Goal: Information Seeking & Learning: Learn about a topic

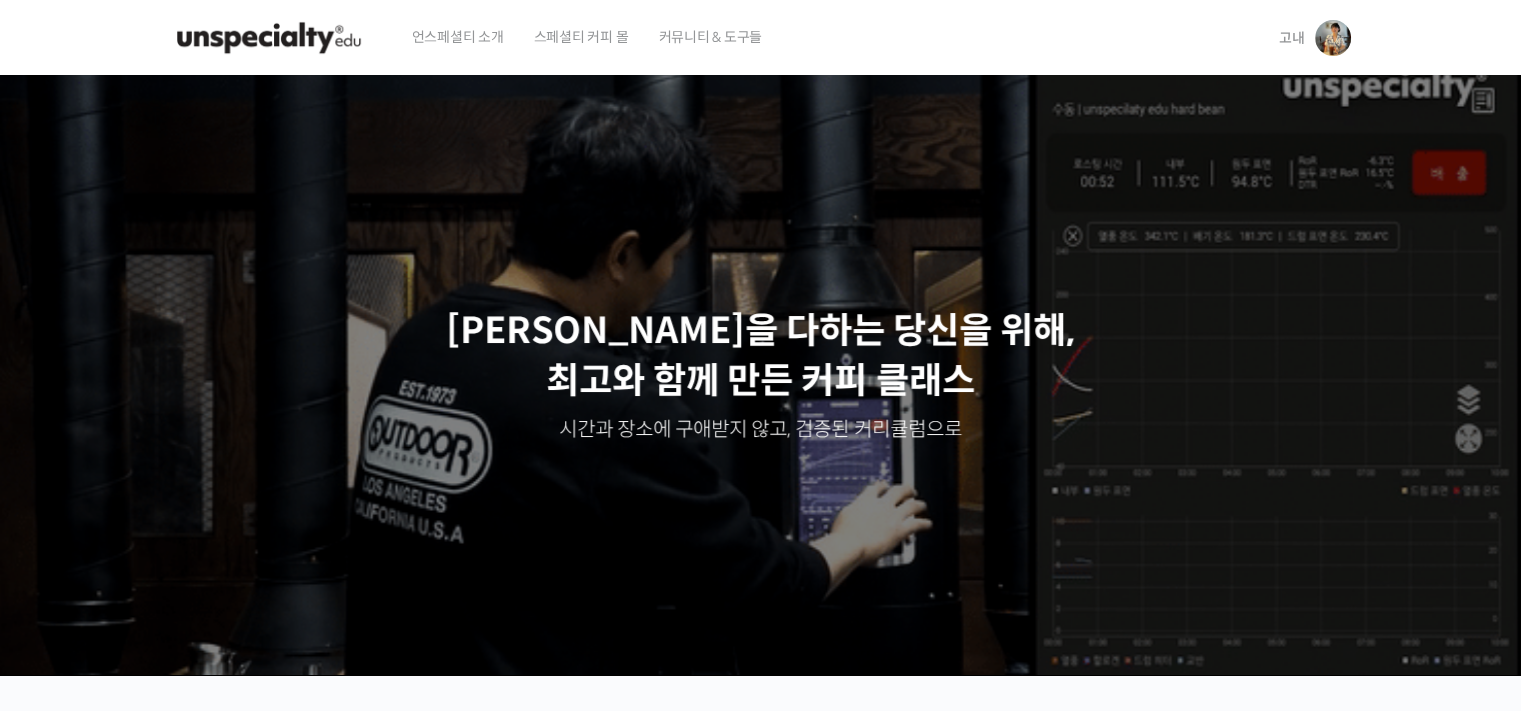
click at [1328, 44] on img at bounding box center [1333, 38] width 36 height 36
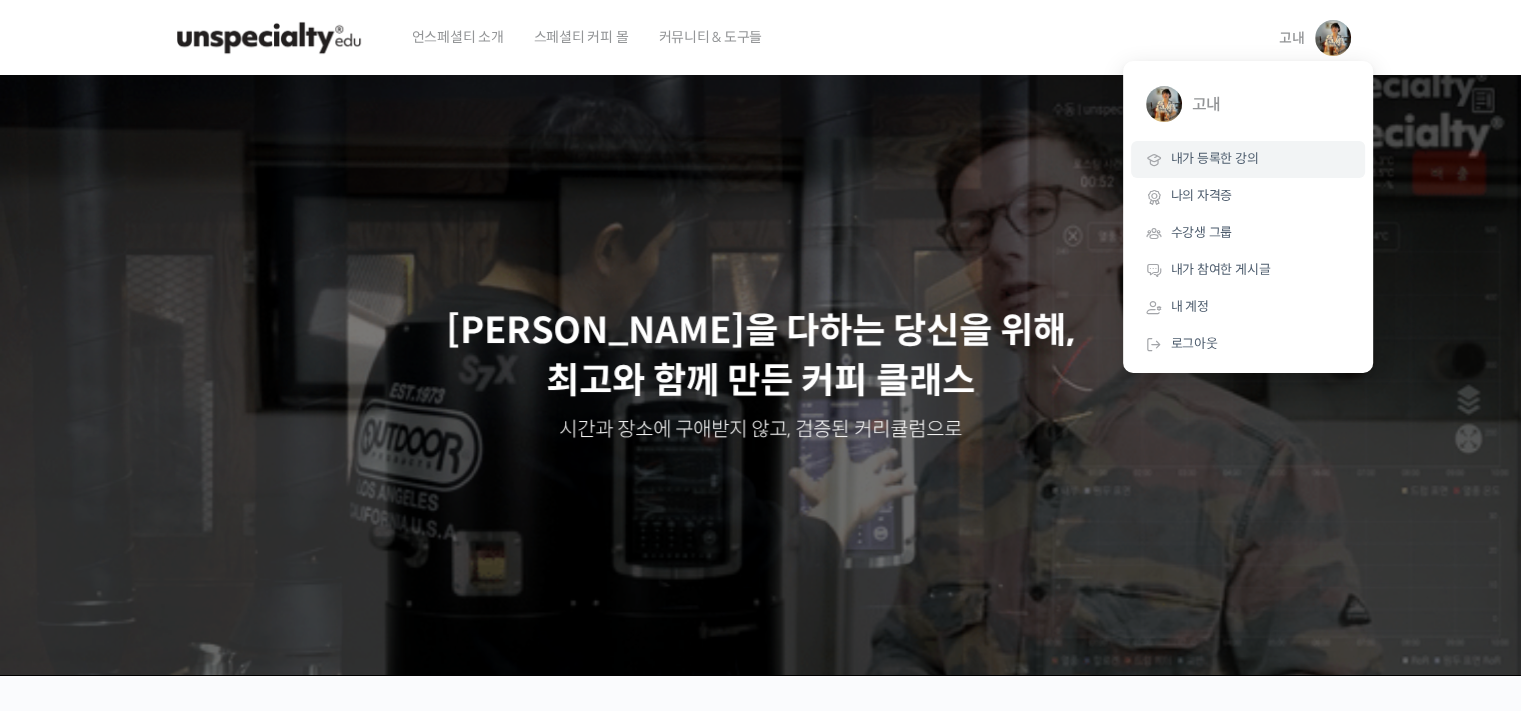
click at [1220, 171] on link "내가 등록한 강의" at bounding box center [1248, 159] width 234 height 37
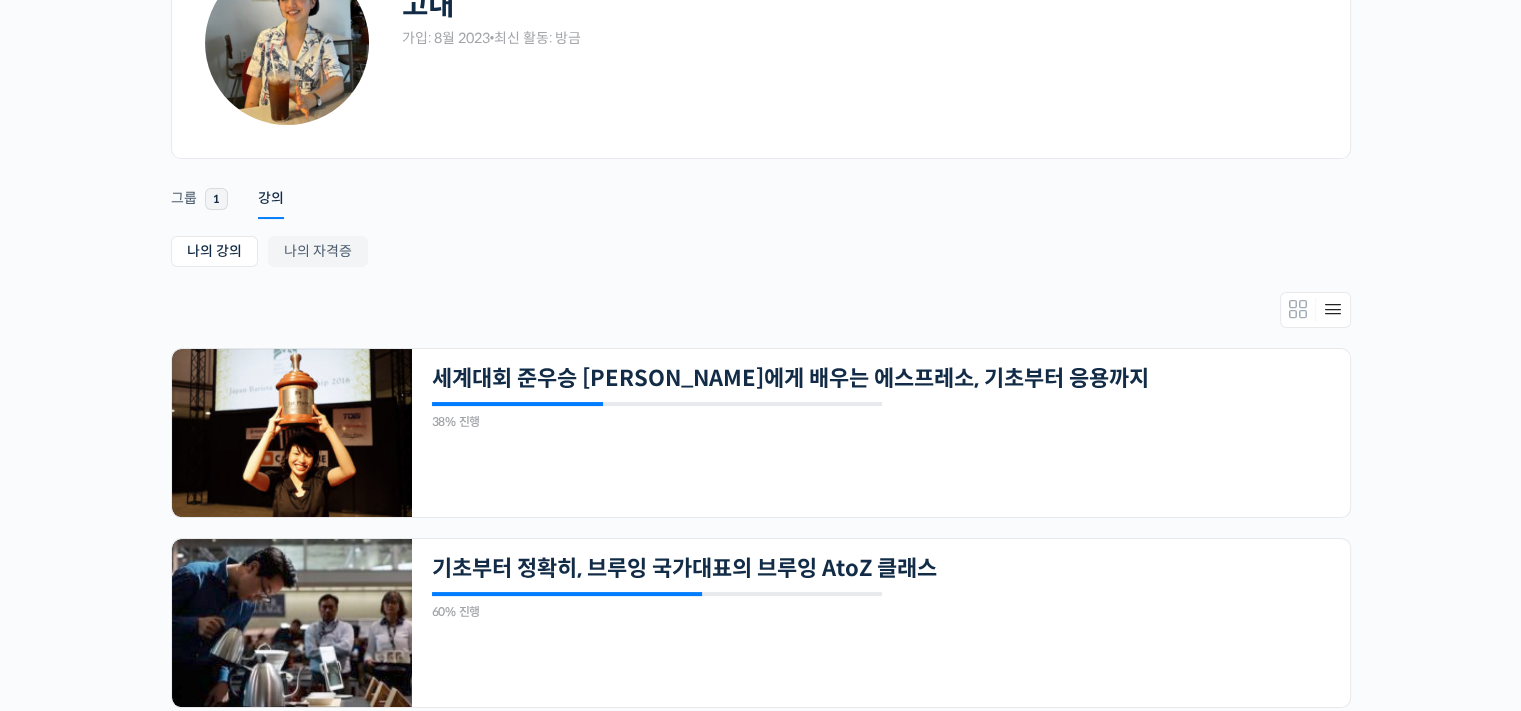
scroll to position [200, 0]
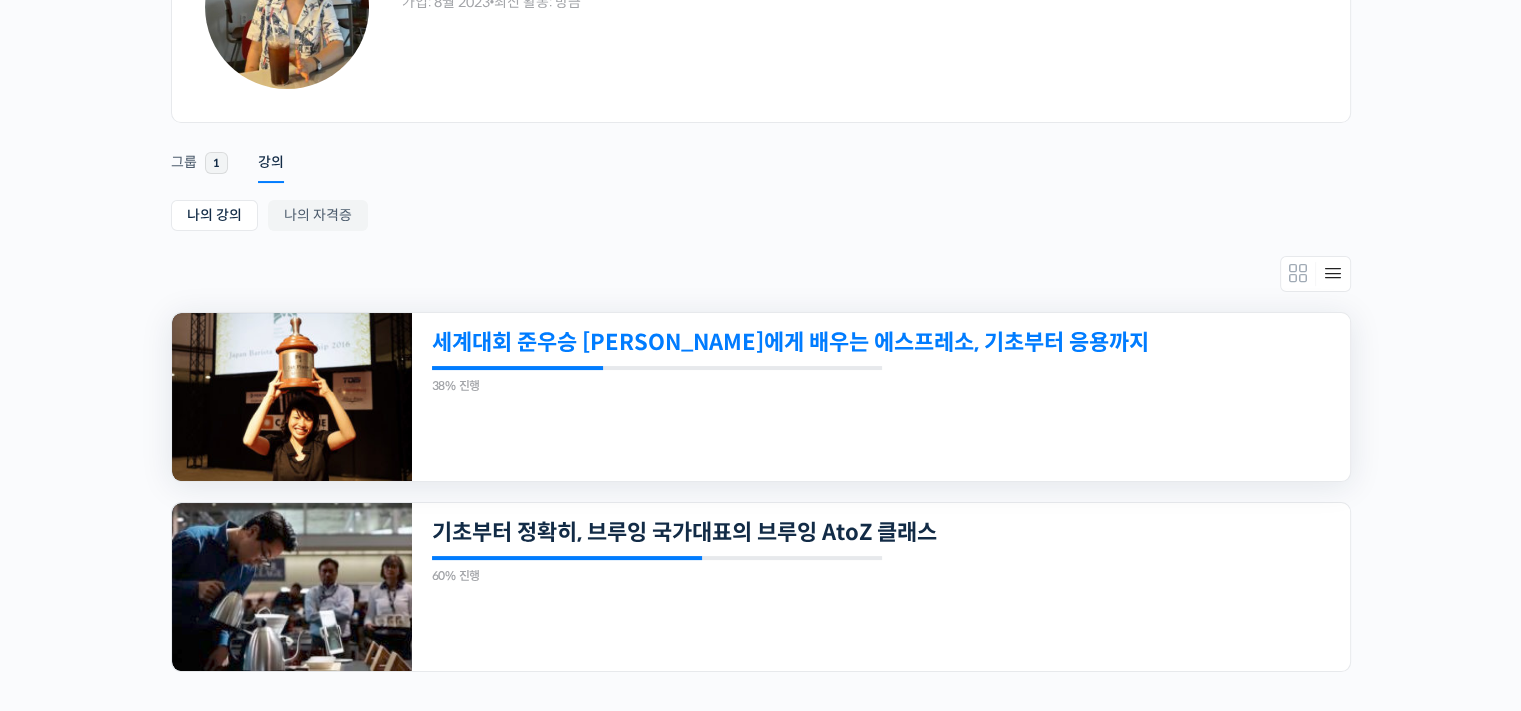
click at [647, 336] on link "세계대회 준우승 [PERSON_NAME]에게 배우는 에스프레소, 기초부터 응용까지" at bounding box center [791, 342] width 718 height 27
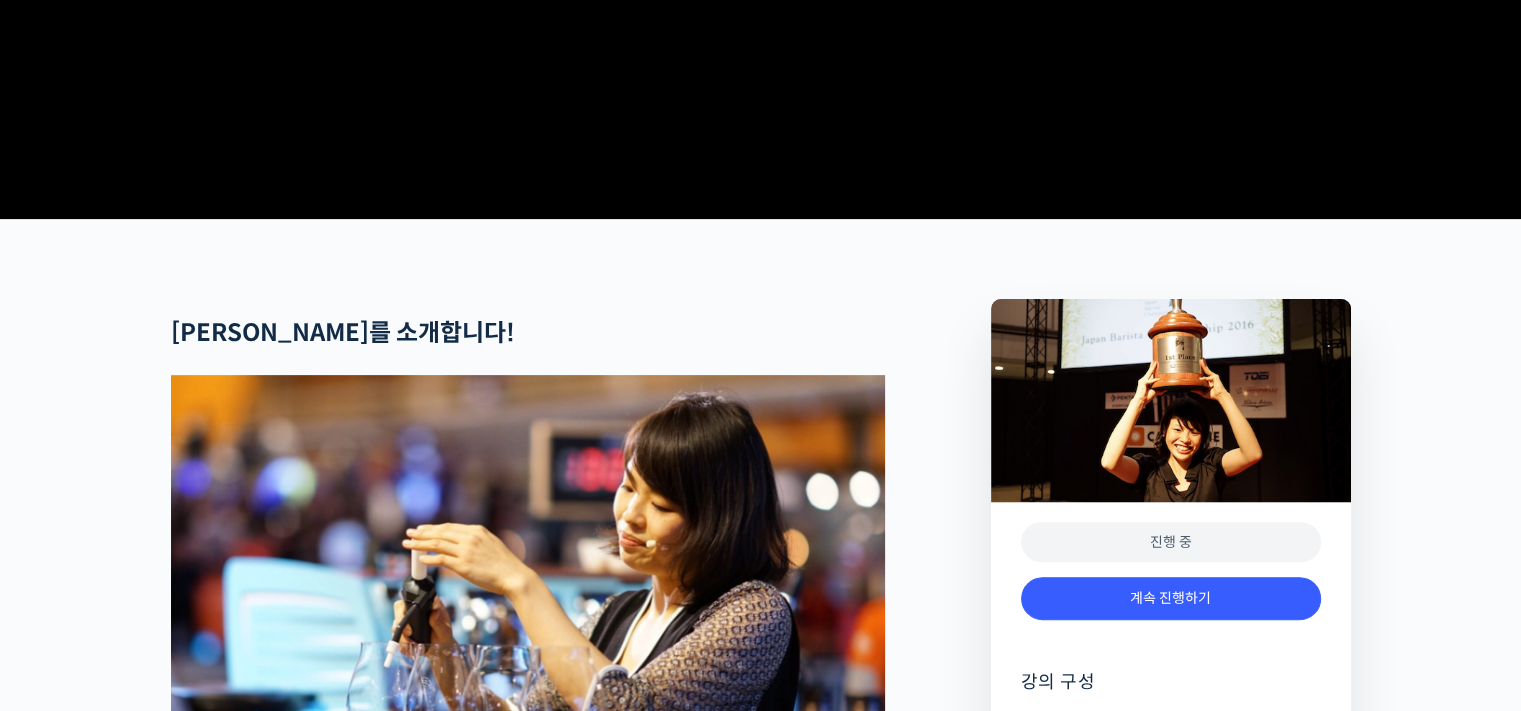
scroll to position [600, 0]
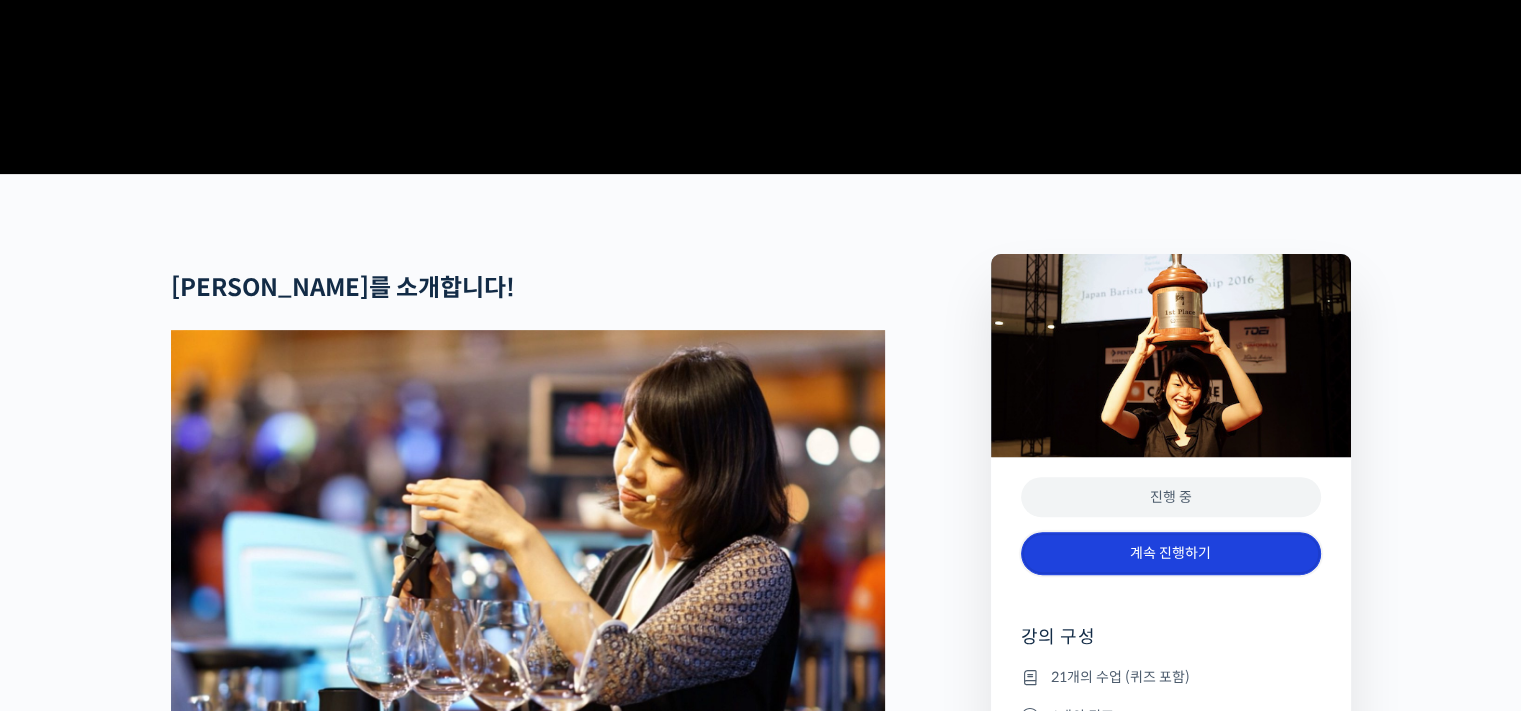
click at [1208, 575] on link "계속 진행하기" at bounding box center [1171, 553] width 300 height 43
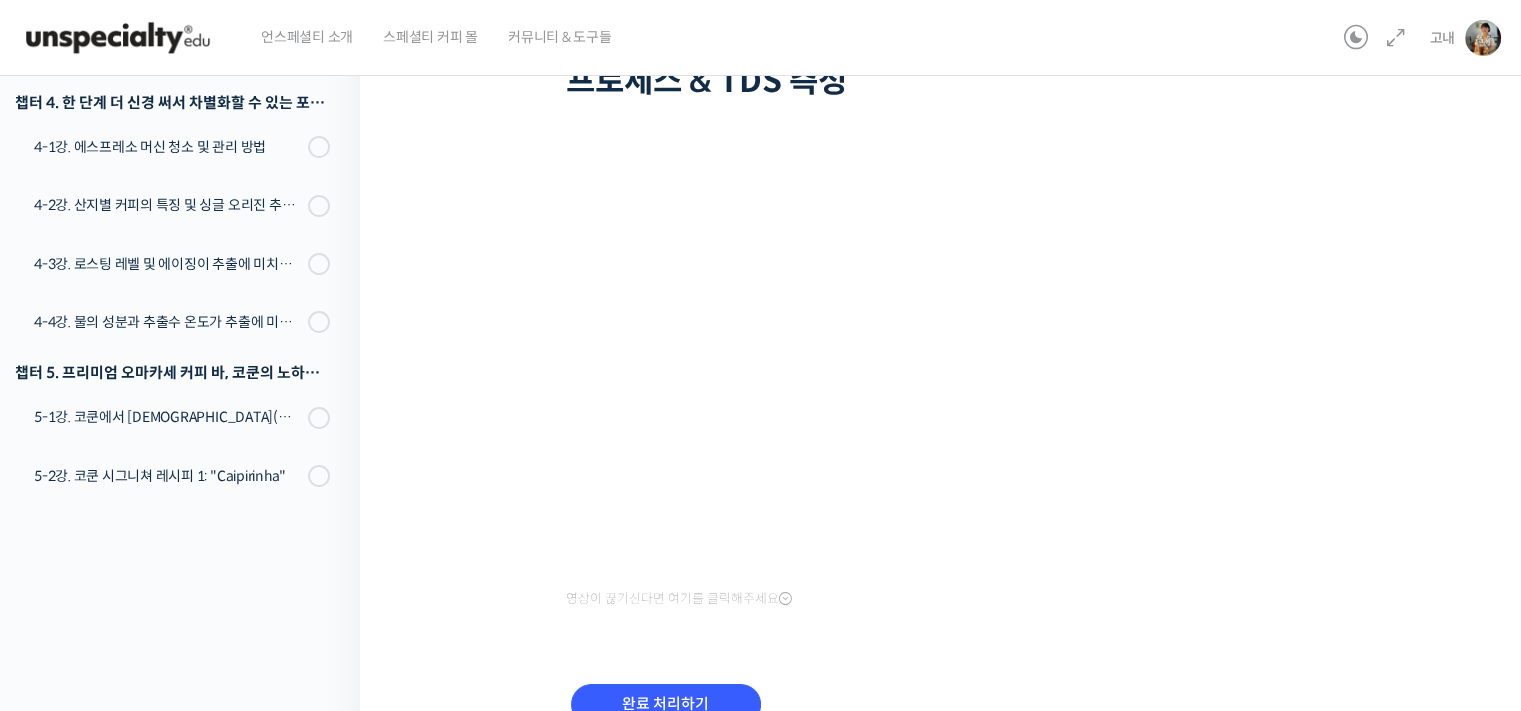
scroll to position [152, 0]
